Goal: Task Accomplishment & Management: Use online tool/utility

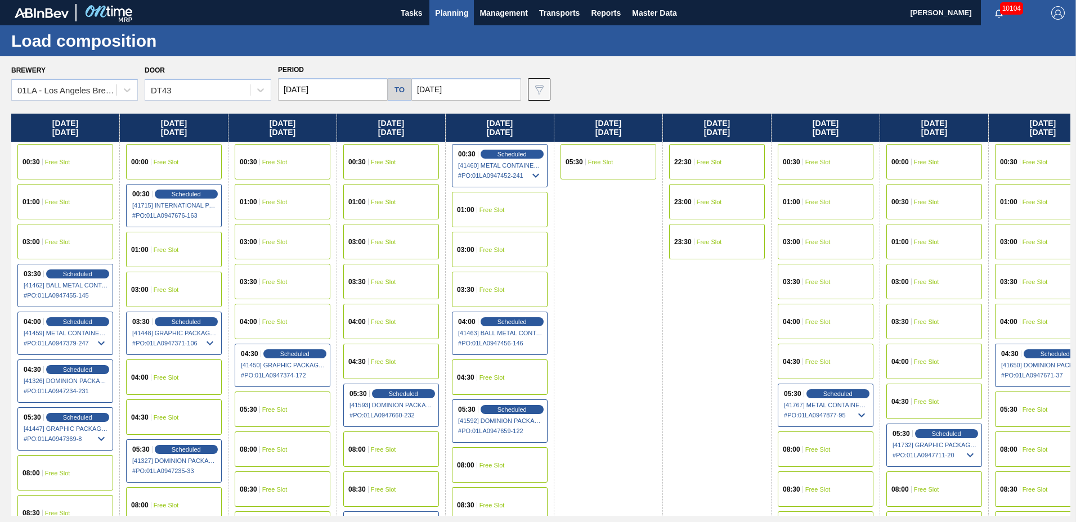
click at [462, 10] on span "Planning" at bounding box center [451, 13] width 33 height 14
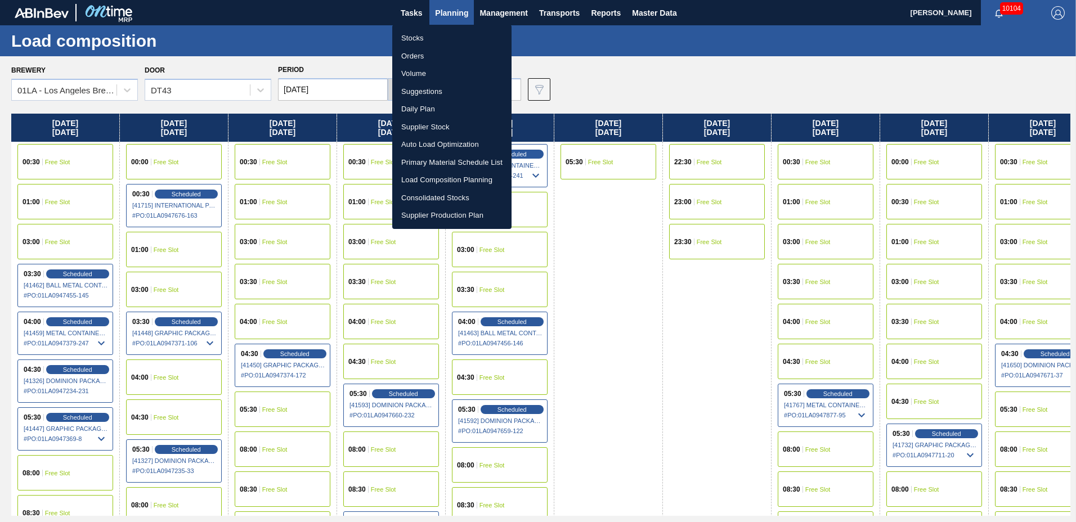
click at [457, 93] on li "Suggestions" at bounding box center [451, 92] width 119 height 18
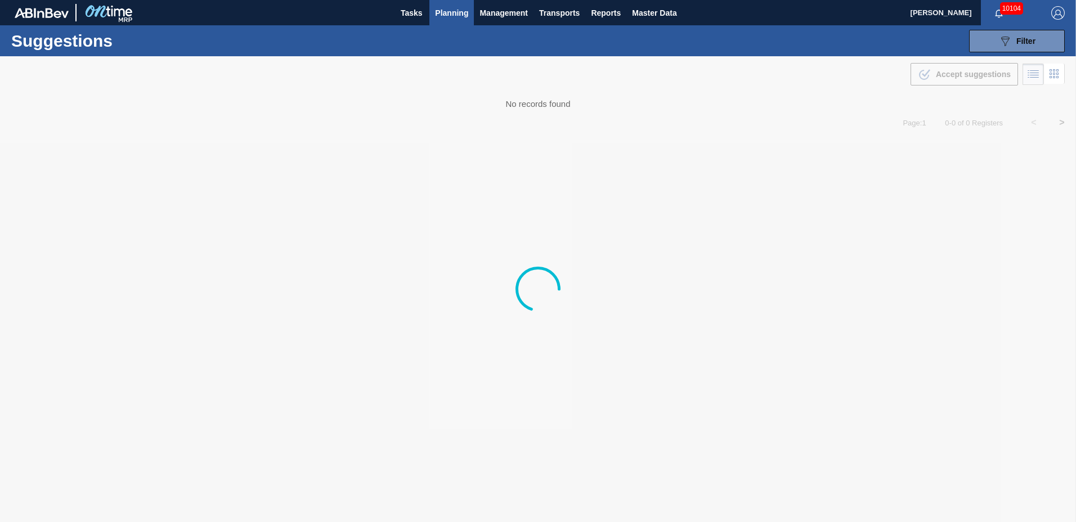
type from "[DATE]"
type to "[DATE]"
click at [1025, 43] on span "Filter" at bounding box center [1026, 41] width 19 height 9
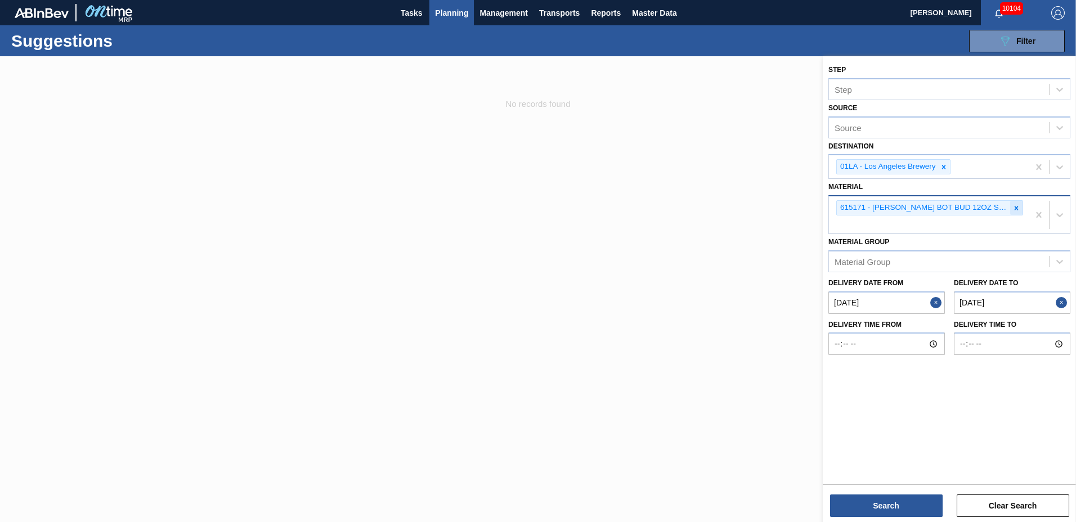
click at [1014, 207] on icon at bounding box center [1017, 208] width 8 height 8
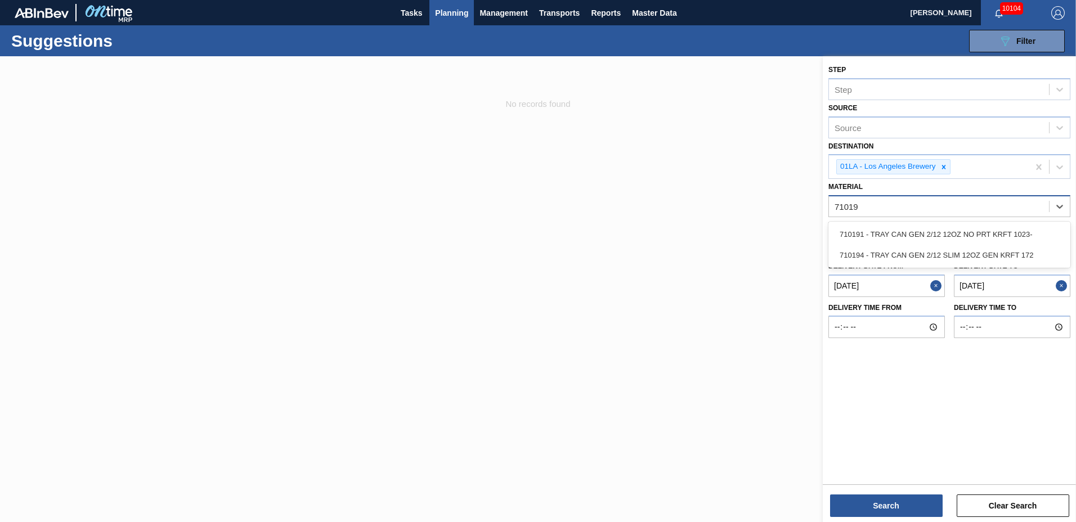
type input "710194"
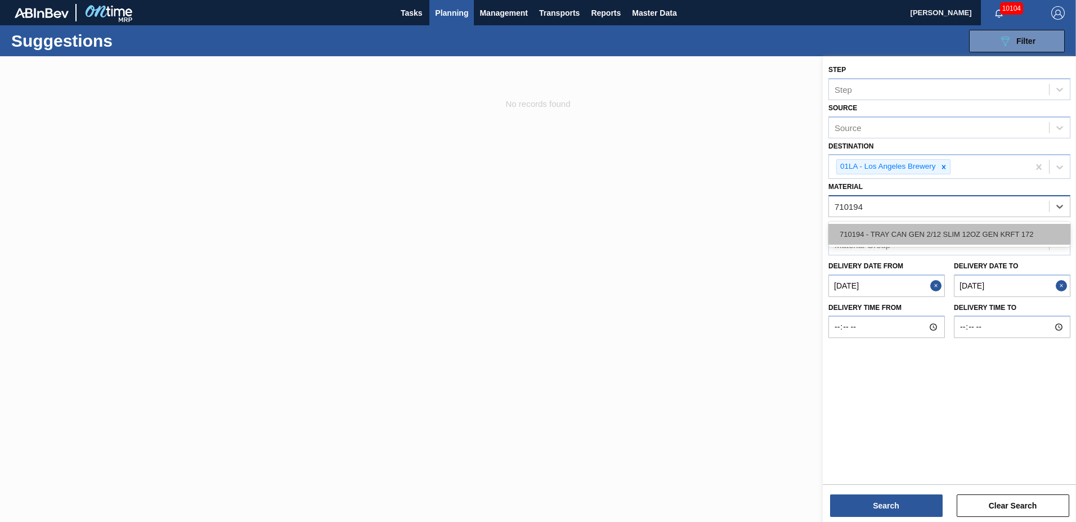
click at [954, 224] on div "710194 - TRAY CAN GEN 2/12 SLIM 12OZ GEN KRFT 172" at bounding box center [950, 234] width 242 height 21
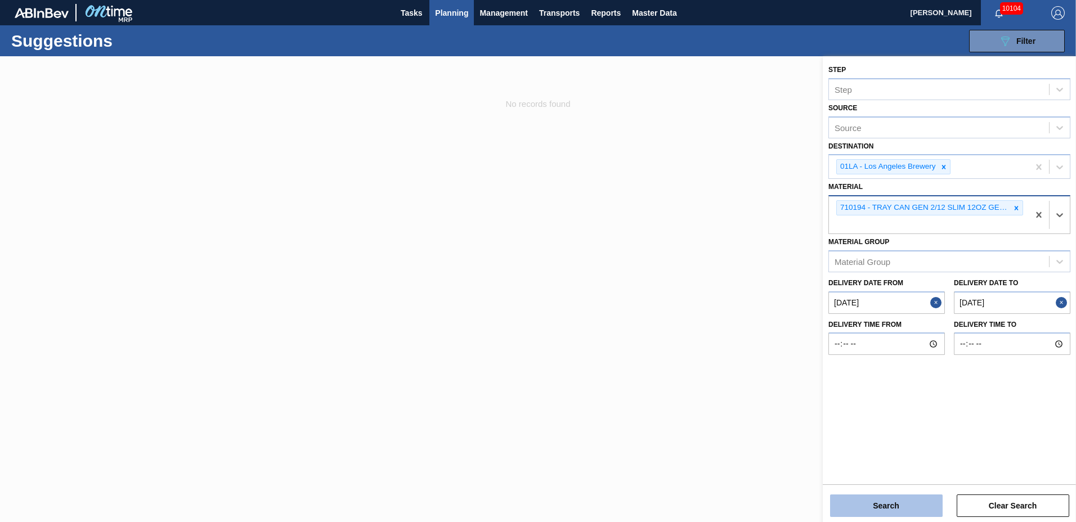
click at [860, 500] on button "Search" at bounding box center [886, 506] width 113 height 23
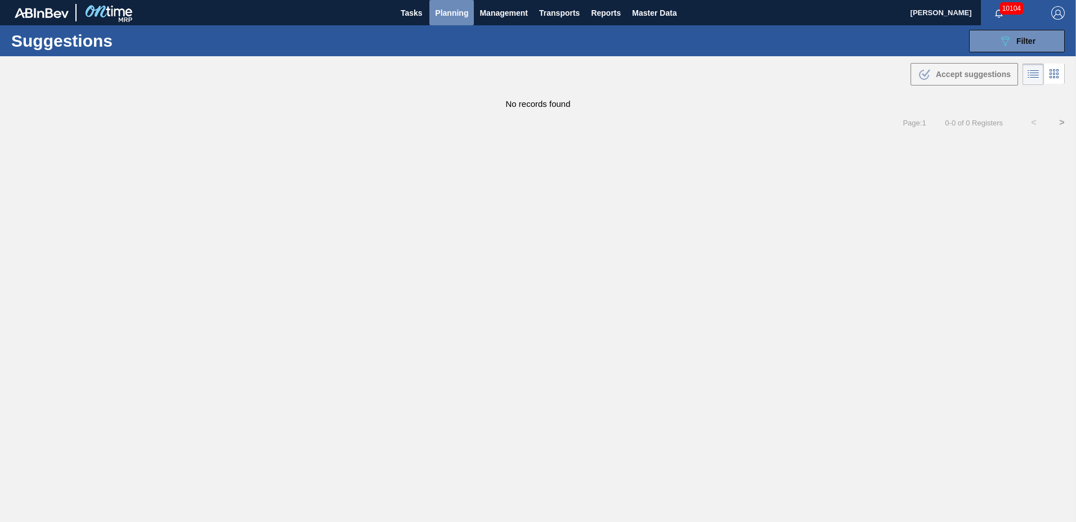
drag, startPoint x: 453, startPoint y: 9, endPoint x: 463, endPoint y: 72, distance: 63.9
click at [454, 12] on span "Planning" at bounding box center [451, 13] width 33 height 14
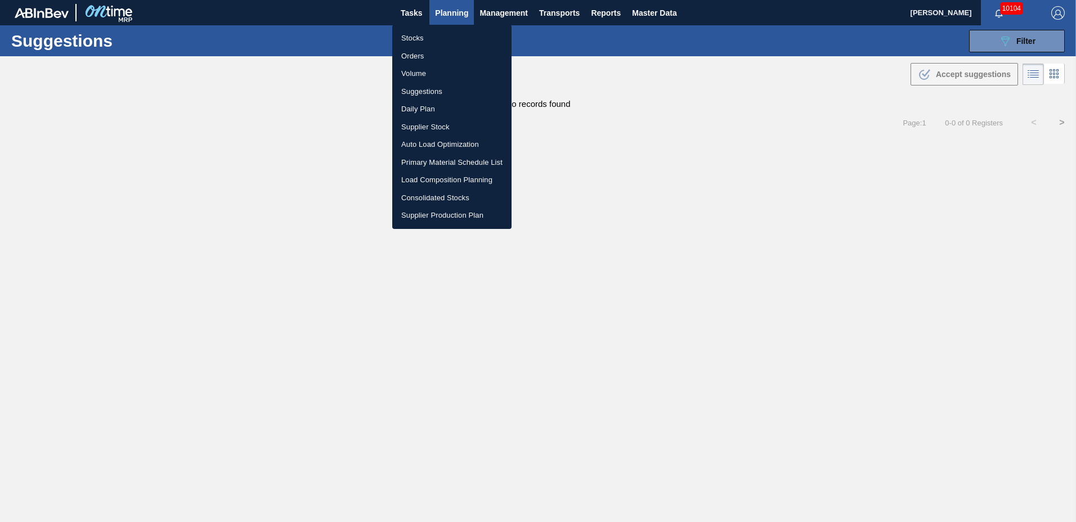
click at [423, 39] on li "Stocks" at bounding box center [451, 38] width 119 height 18
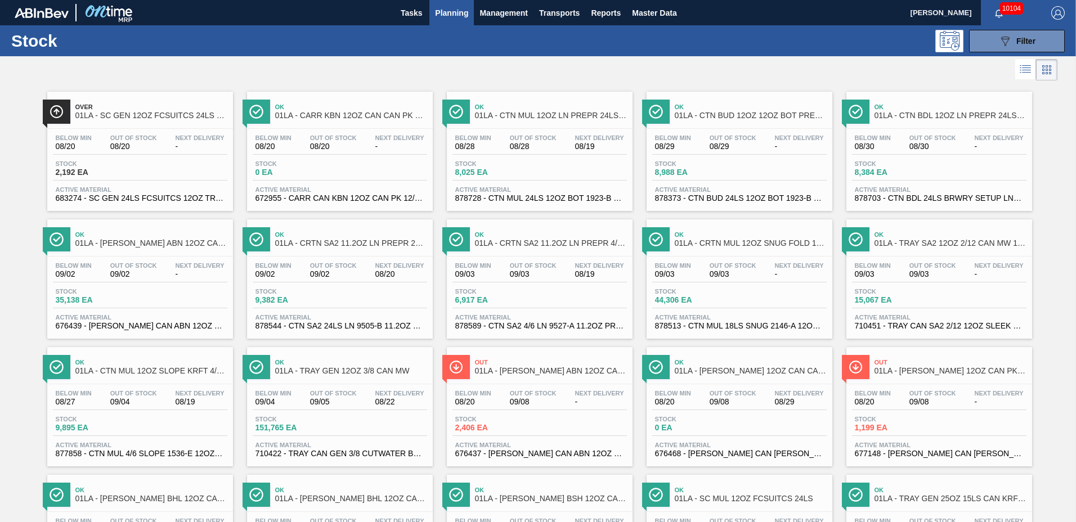
click at [452, 14] on span "Planning" at bounding box center [451, 13] width 33 height 14
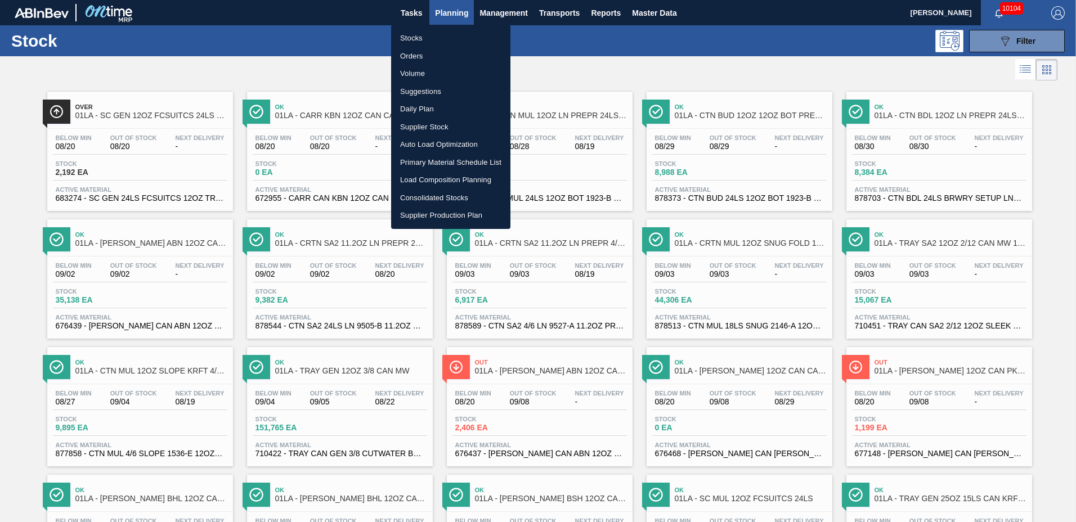
click at [419, 58] on li "Orders" at bounding box center [450, 56] width 119 height 18
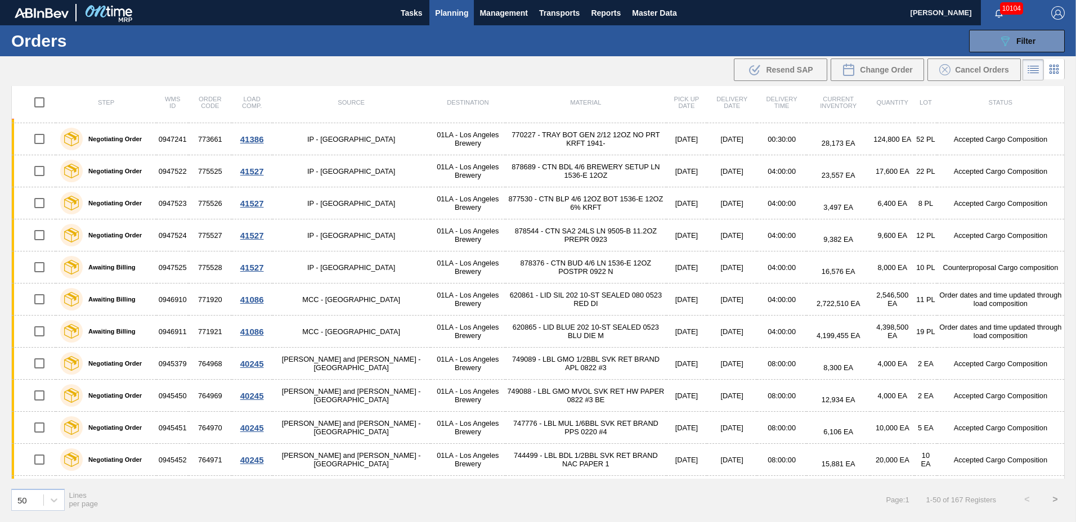
scroll to position [1245, 0]
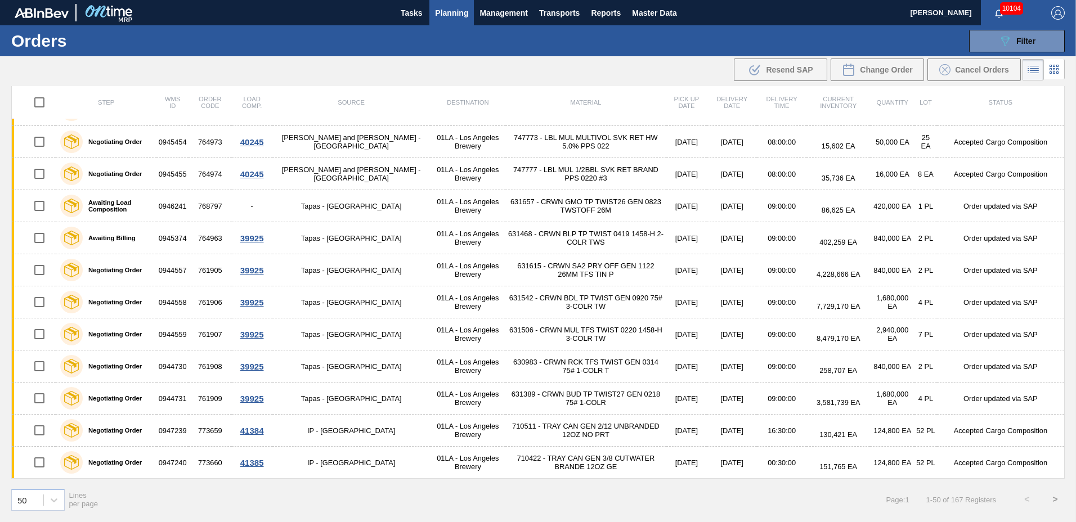
click at [449, 8] on span "Planning" at bounding box center [451, 13] width 33 height 14
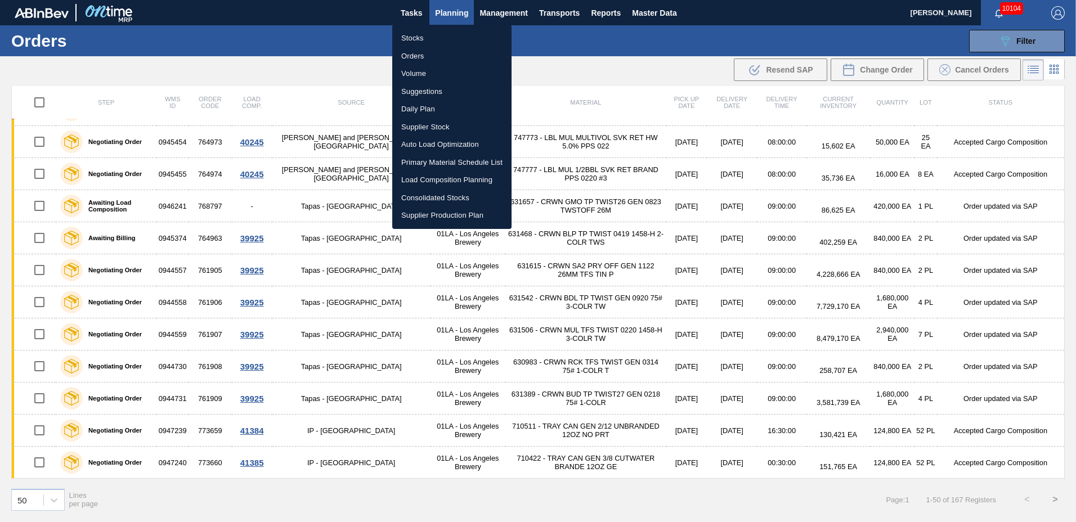
click at [434, 178] on li "Load Composition Planning" at bounding box center [451, 180] width 119 height 18
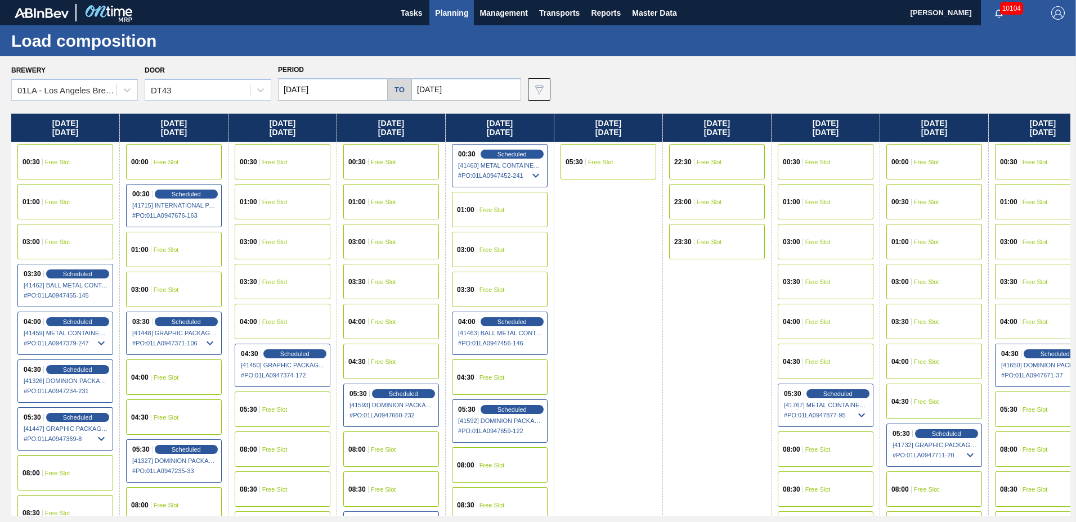
scroll to position [863, 0]
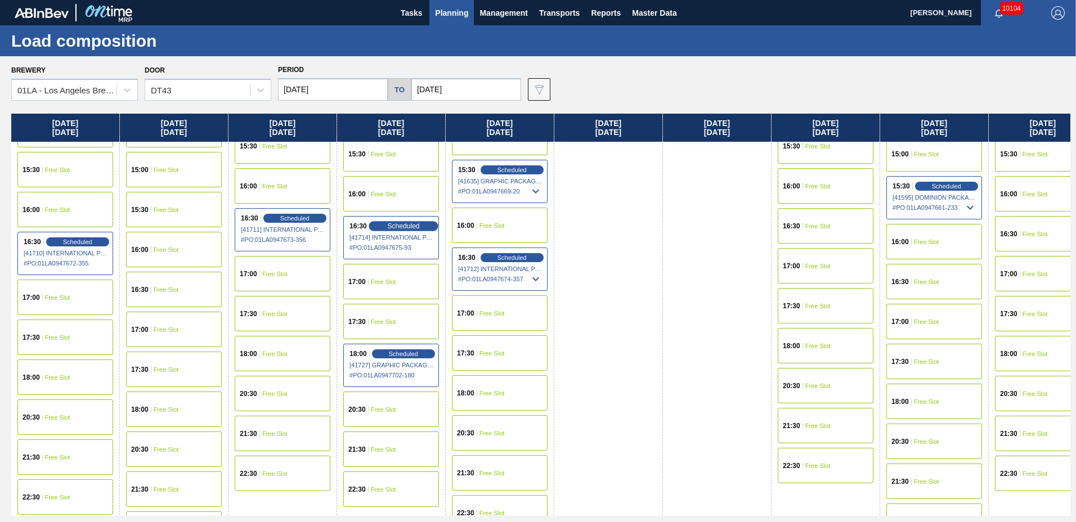
click at [379, 227] on div "Scheduled" at bounding box center [403, 226] width 69 height 10
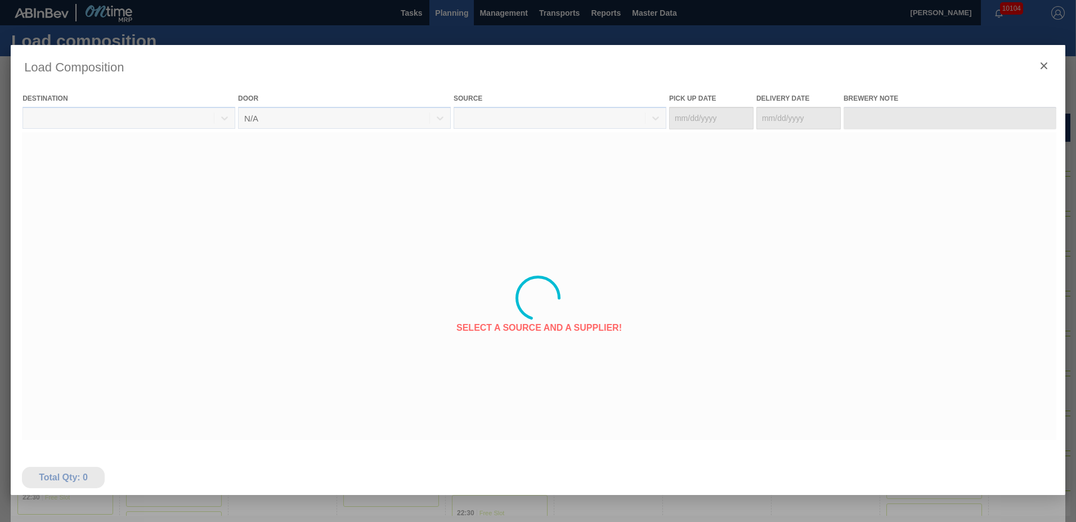
type Date "[DATE]"
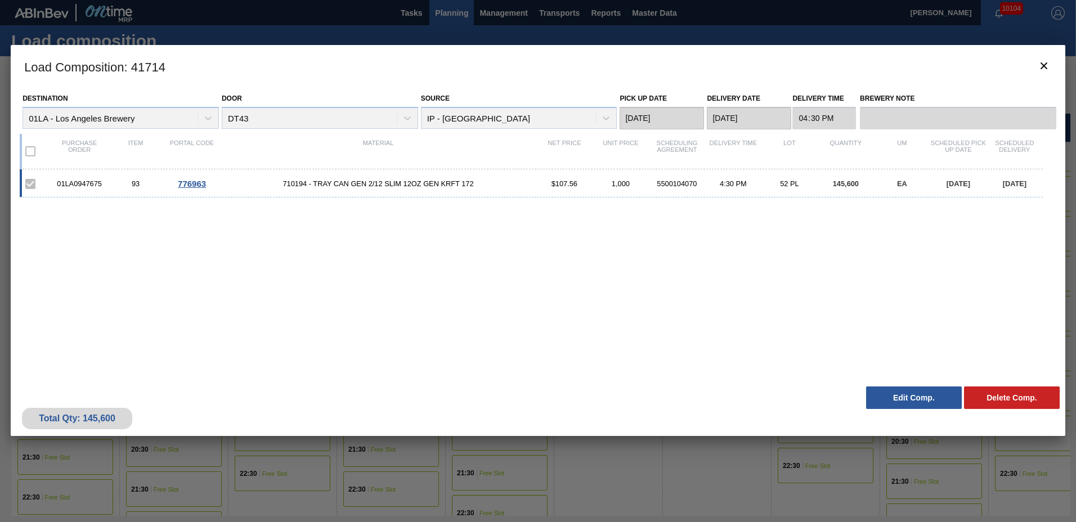
click at [442, 183] on span "710194 - TRAY CAN GEN 2/12 SLIM 12OZ GEN KRFT 172" at bounding box center [378, 184] width 316 height 8
click at [353, 183] on span "710194 - TRAY CAN GEN 2/12 SLIM 12OZ GEN KRFT 172" at bounding box center [378, 184] width 316 height 8
click at [904, 398] on button "Edit Comp." at bounding box center [914, 398] width 96 height 23
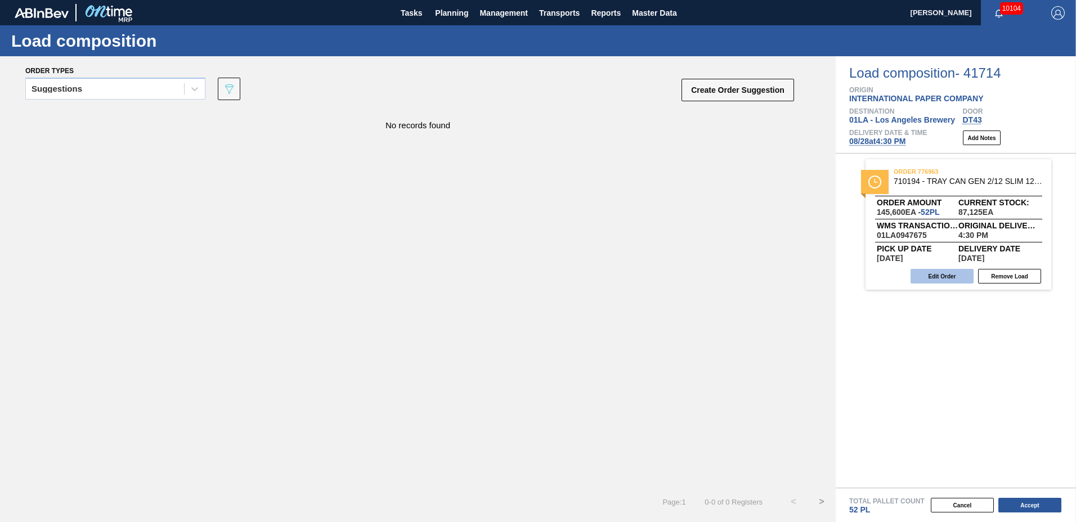
click at [945, 278] on button "Edit Order" at bounding box center [942, 276] width 63 height 15
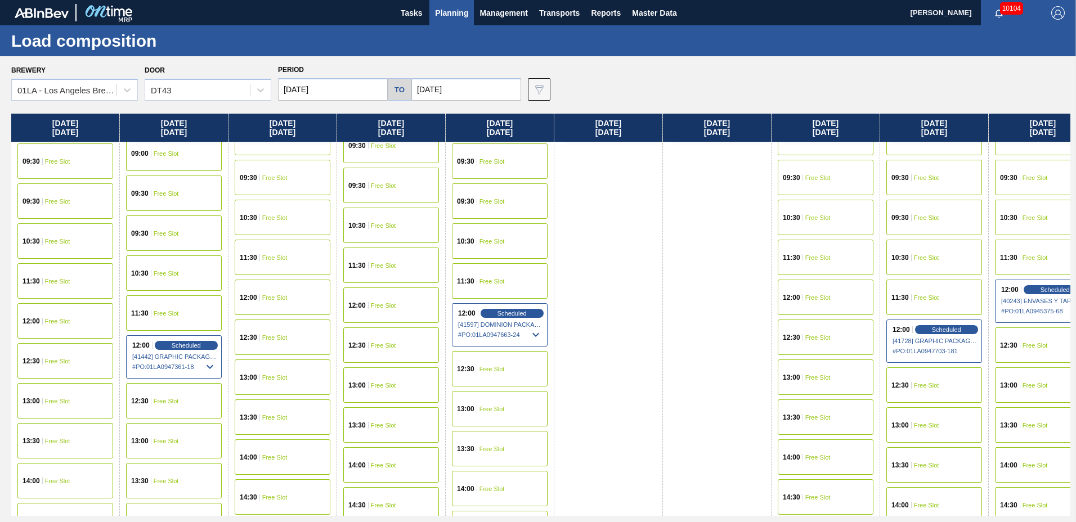
scroll to position [896, 0]
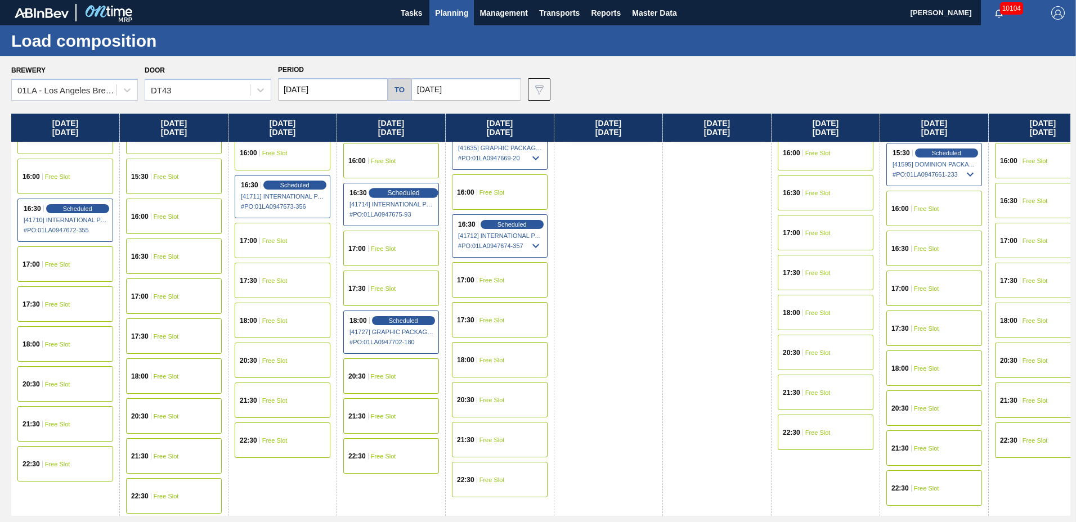
click at [387, 191] on div "Scheduled" at bounding box center [403, 193] width 69 height 10
click at [396, 191] on span "Scheduled" at bounding box center [403, 192] width 32 height 7
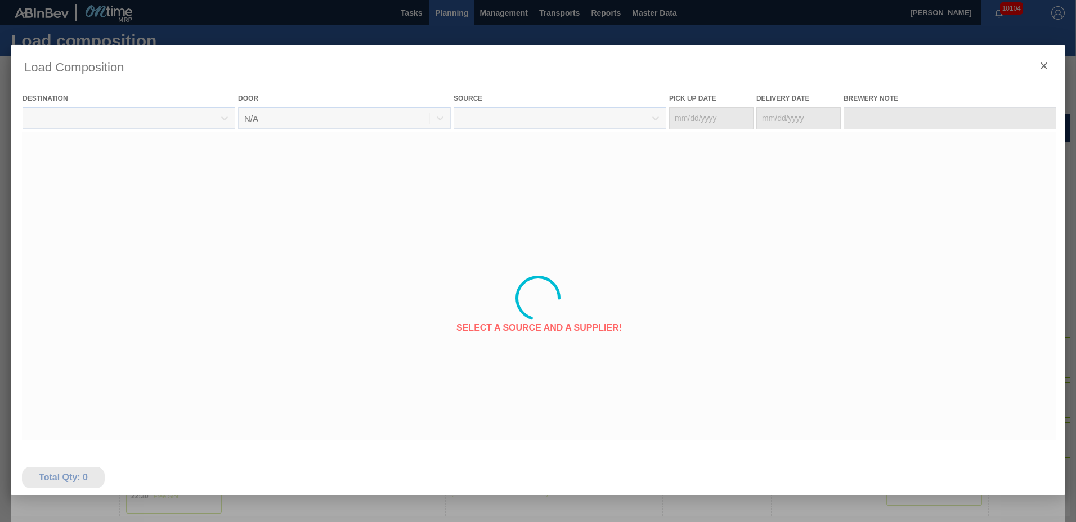
type Date "[DATE]"
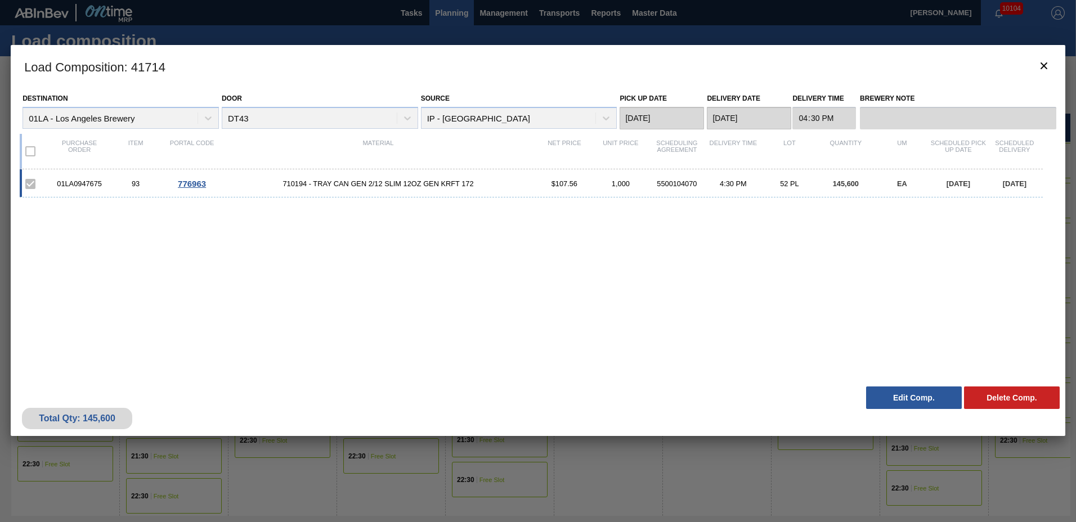
click at [307, 180] on span "710194 - TRAY CAN GEN 2/12 SLIM 12OZ GEN KRFT 172" at bounding box center [378, 184] width 316 height 8
click at [657, 180] on div "5500104070" at bounding box center [677, 184] width 56 height 8
click at [1044, 64] on icon "botão de ícone" at bounding box center [1045, 66] width 14 height 14
